Goal: Task Accomplishment & Management: Manage account settings

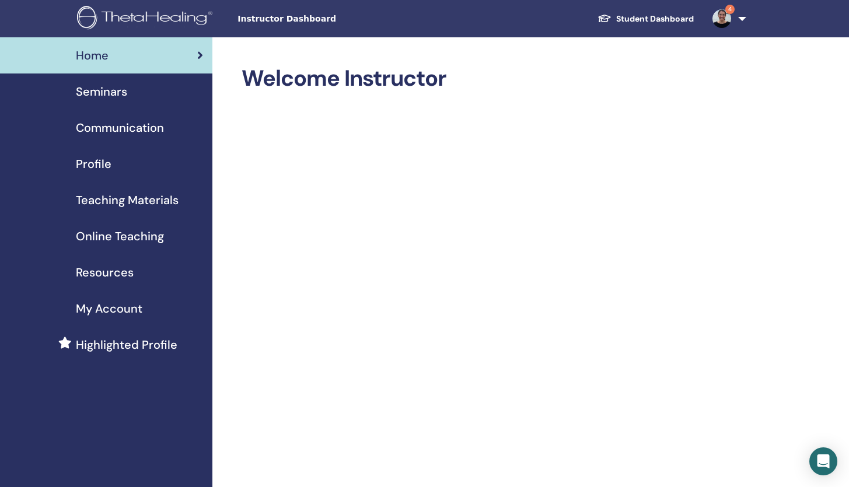
click at [663, 19] on link "Student Dashboard" at bounding box center [645, 19] width 115 height 22
click at [115, 93] on span "Seminars" at bounding box center [101, 91] width 51 height 17
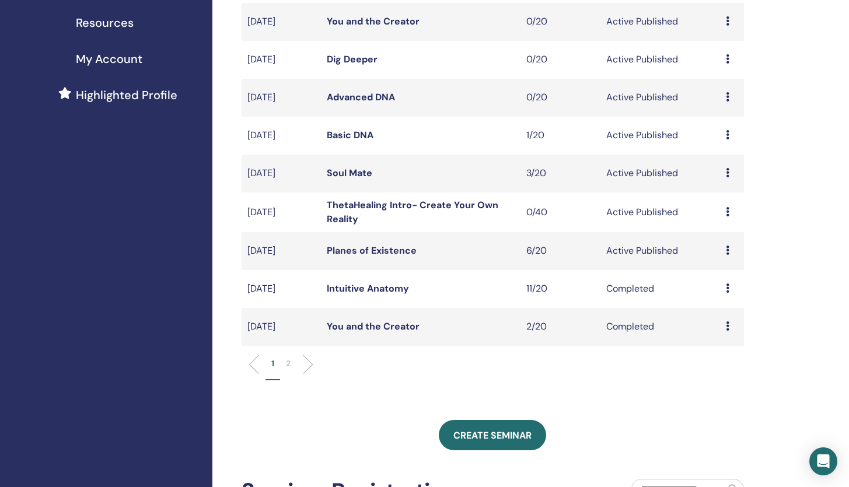
scroll to position [254, 0]
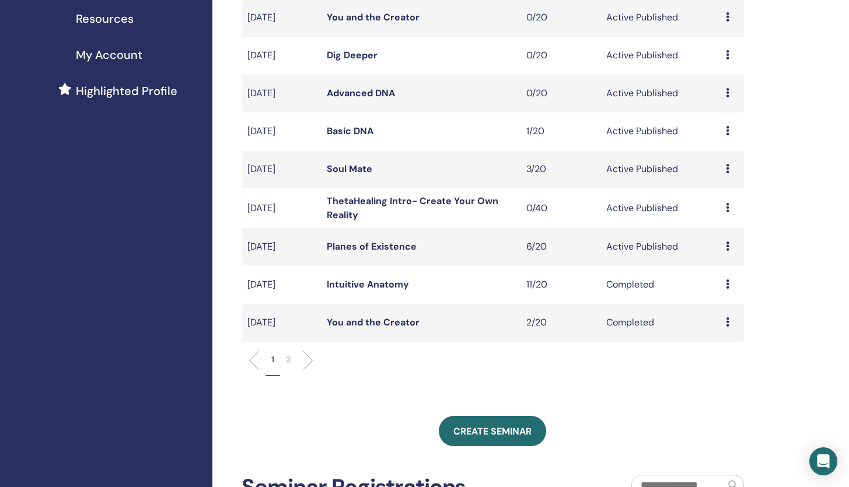
click at [727, 247] on icon at bounding box center [727, 245] width 3 height 9
click at [713, 255] on link "Preview" at bounding box center [716, 256] width 33 height 12
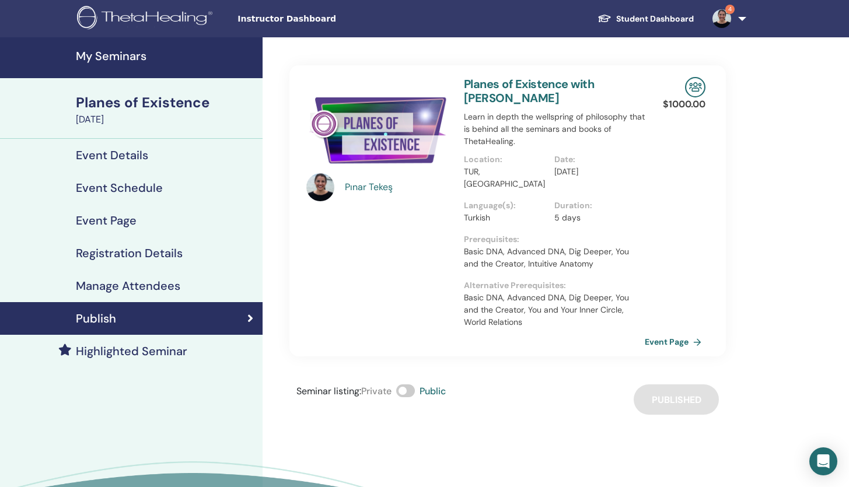
click at [147, 284] on h4 "Manage Attendees" at bounding box center [128, 286] width 104 height 14
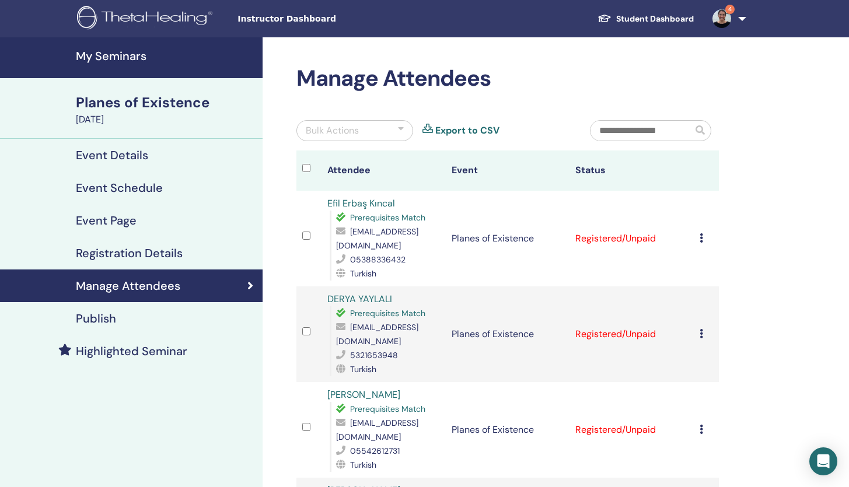
click at [703, 233] on icon at bounding box center [700, 237] width 3 height 9
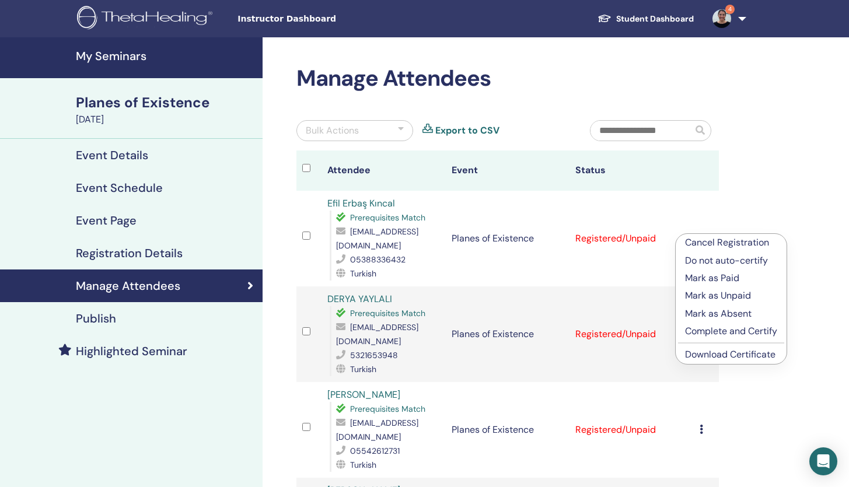
click at [705, 356] on link "Download Certificate" at bounding box center [730, 354] width 90 height 12
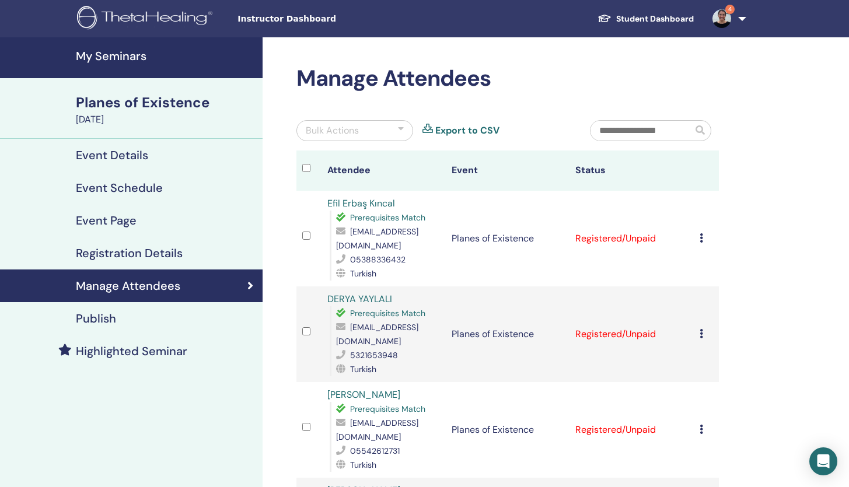
click at [703, 329] on icon at bounding box center [700, 333] width 3 height 9
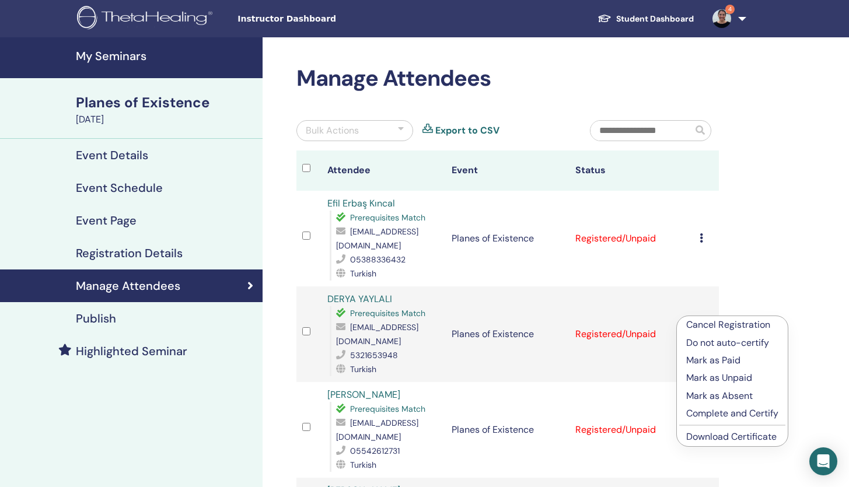
click at [709, 437] on link "Download Certificate" at bounding box center [731, 436] width 90 height 12
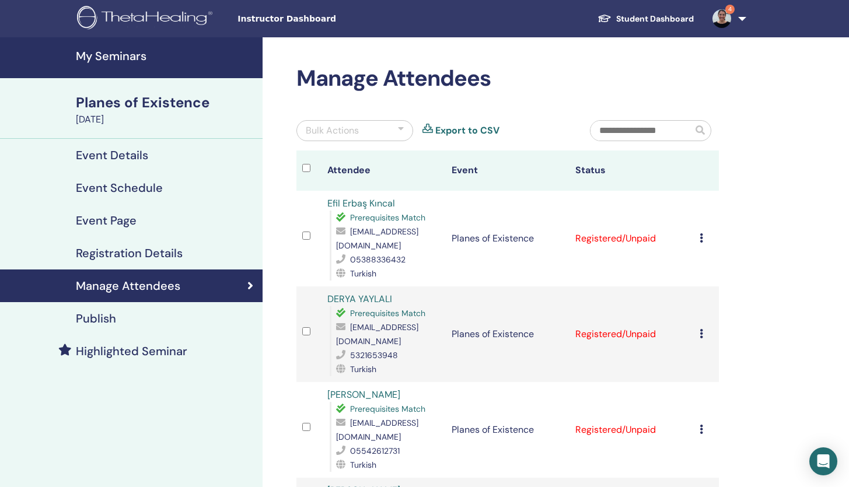
click at [703, 425] on icon at bounding box center [700, 429] width 3 height 9
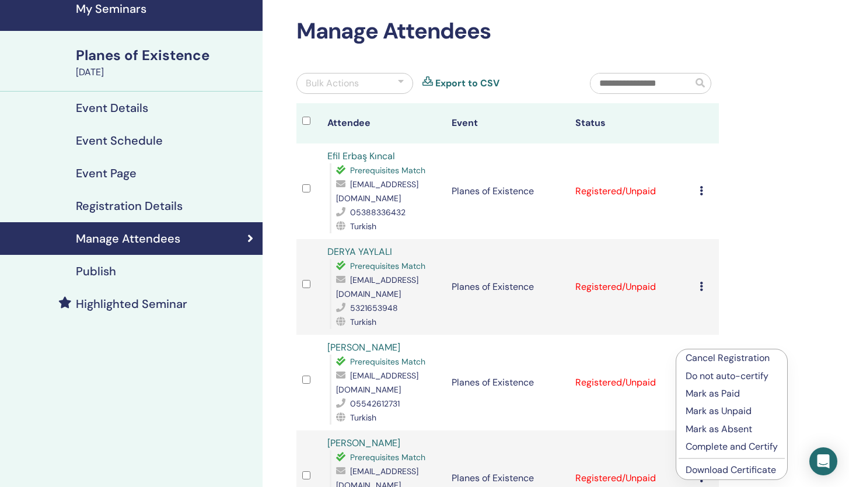
scroll to position [48, 0]
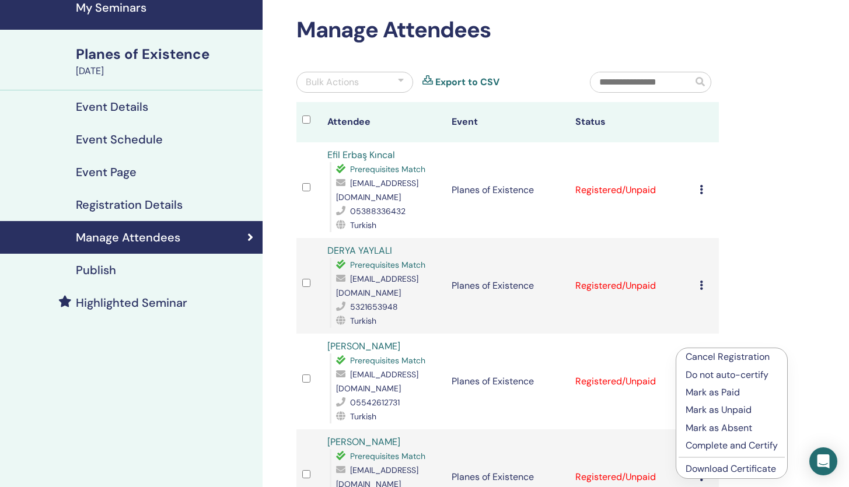
click at [713, 469] on link "Download Certificate" at bounding box center [730, 469] width 90 height 12
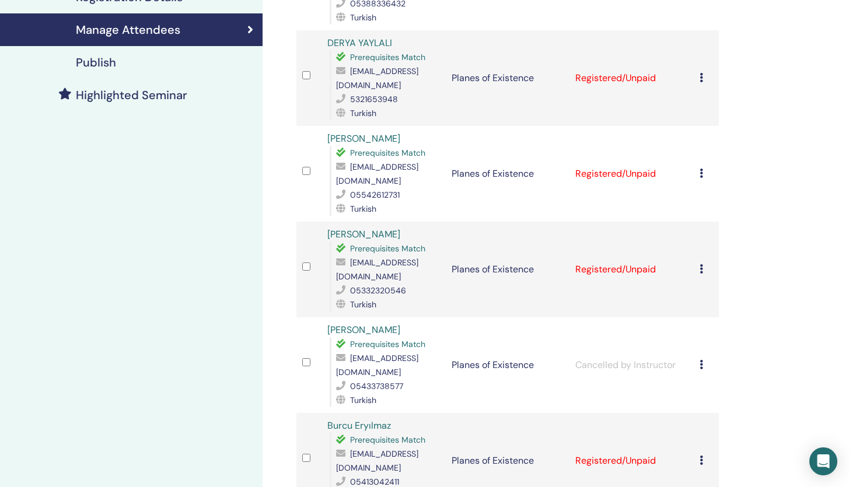
scroll to position [261, 0]
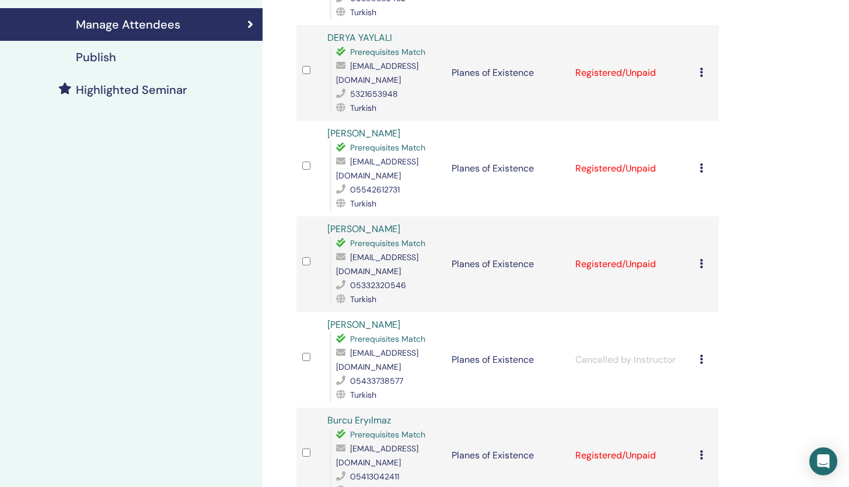
click at [703, 259] on icon at bounding box center [700, 263] width 3 height 9
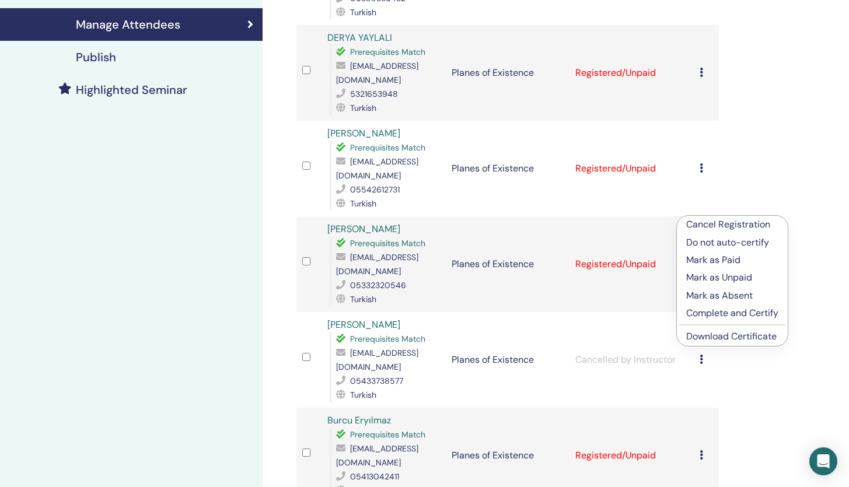
click at [713, 337] on link "Download Certificate" at bounding box center [731, 336] width 90 height 12
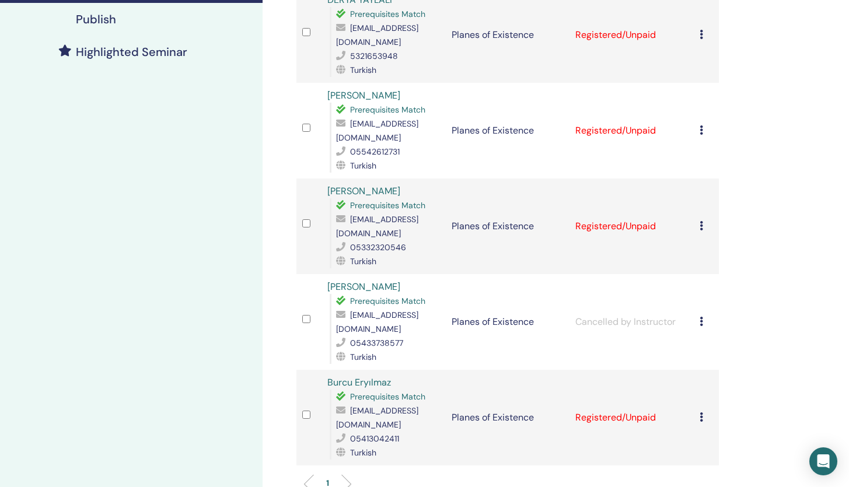
scroll to position [303, 0]
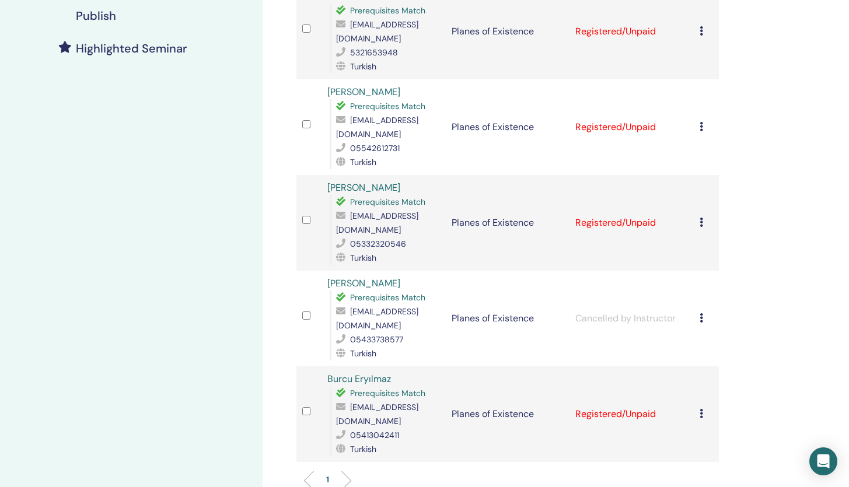
click at [703, 409] on icon at bounding box center [700, 413] width 3 height 9
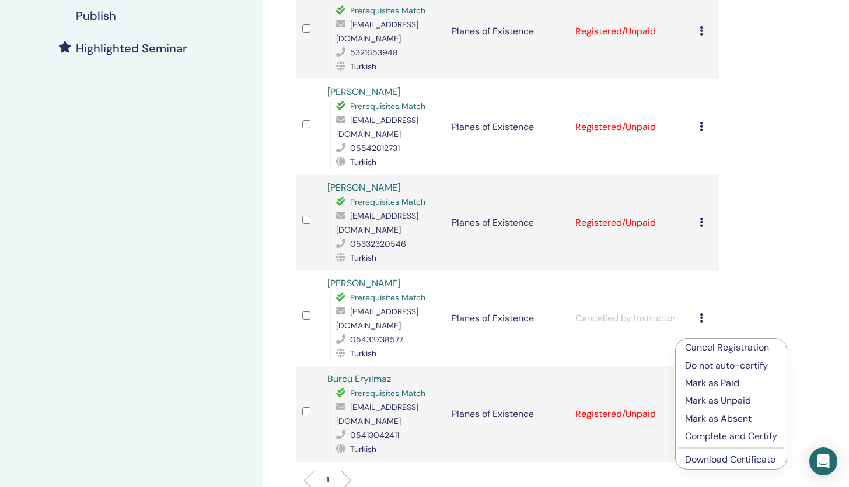
click at [705, 463] on link "Download Certificate" at bounding box center [730, 459] width 90 height 12
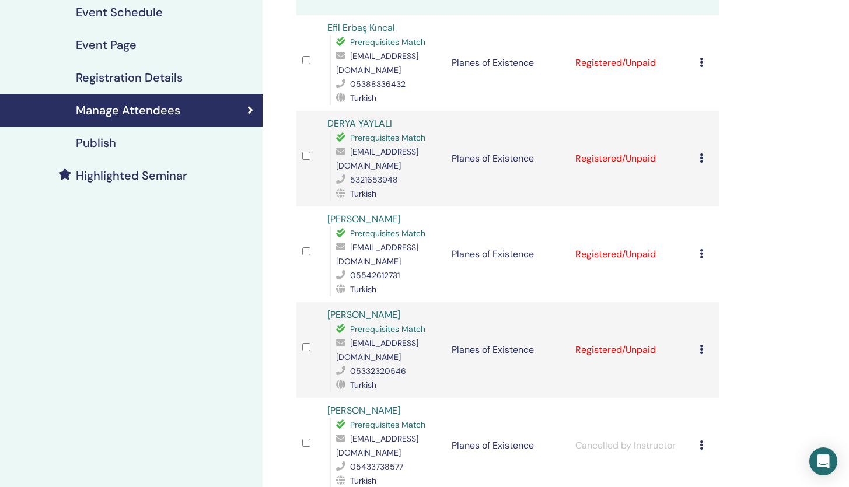
scroll to position [175, 0]
